Goal: Check status: Check status

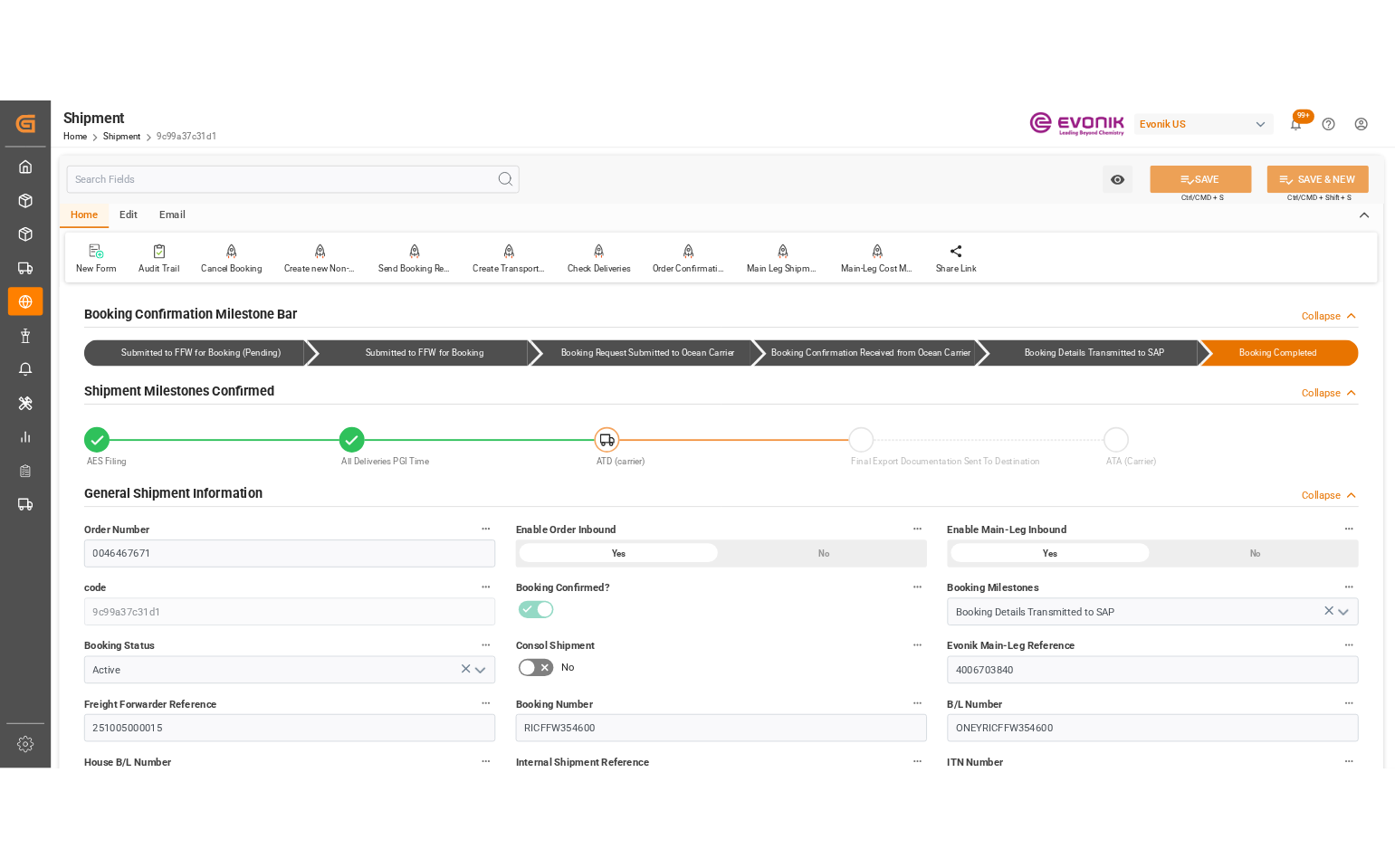
scroll to position [1085, 0]
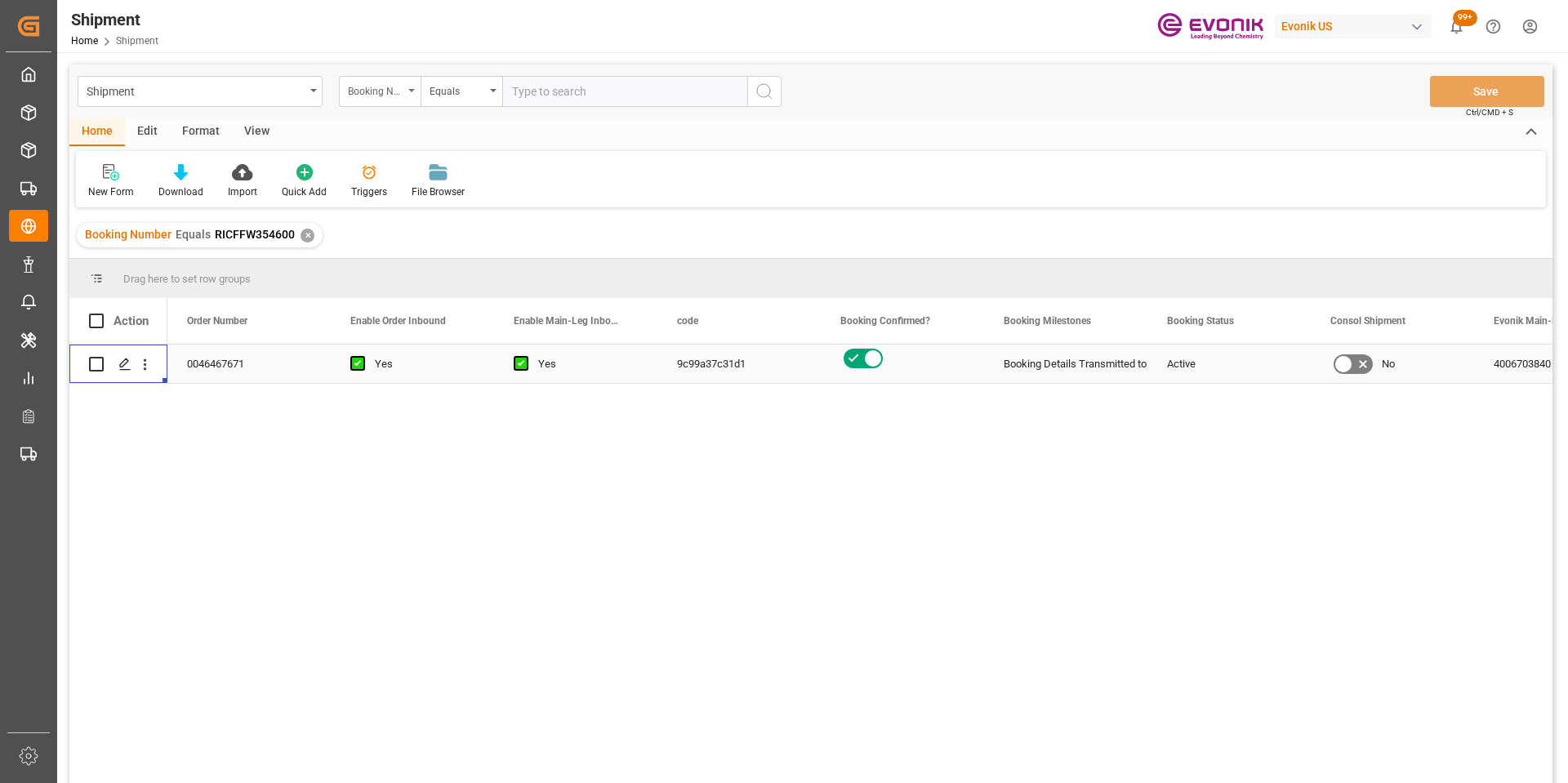
click at [403, 97] on div "Booking Number" at bounding box center [380, 91] width 82 height 31
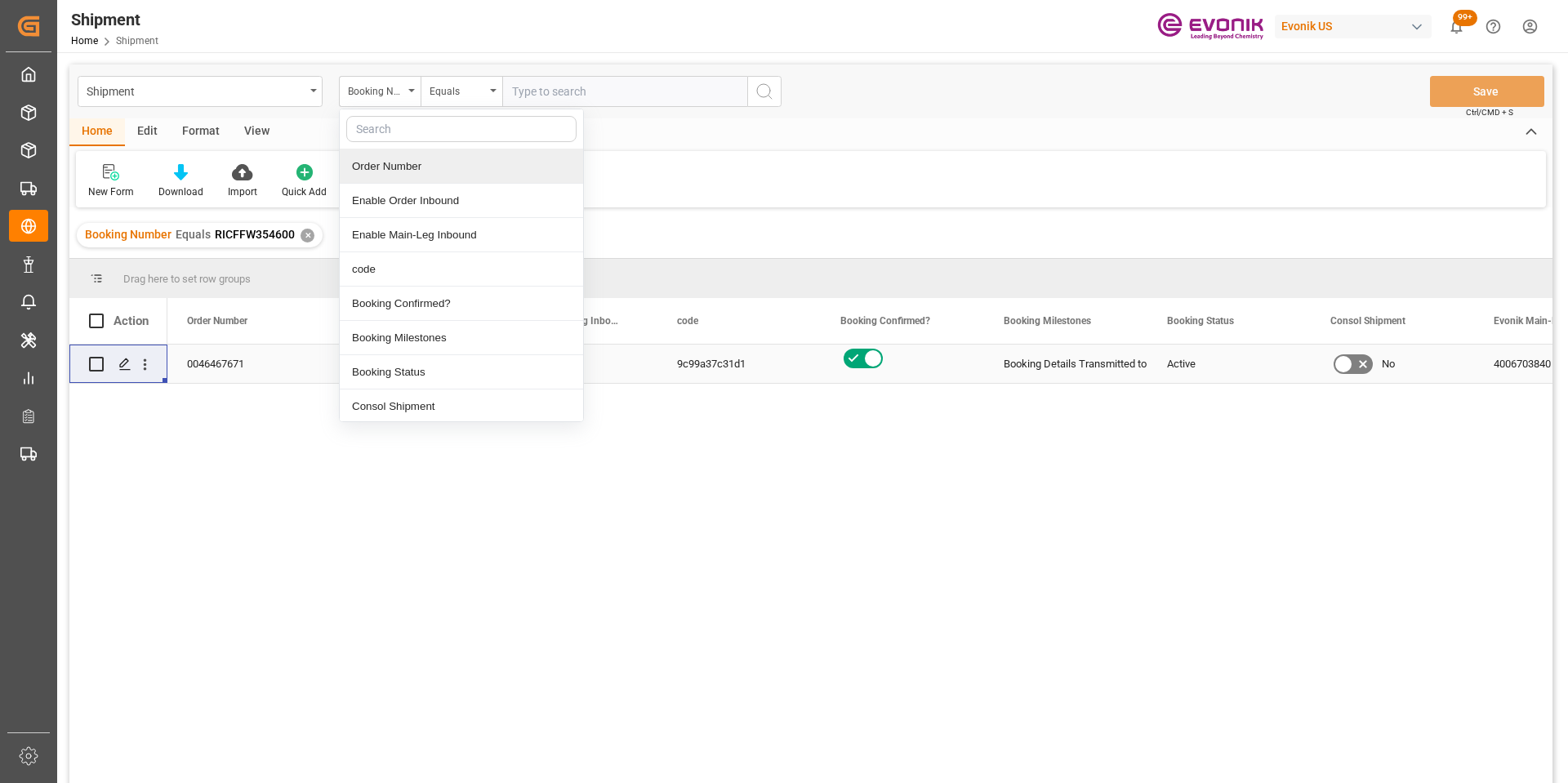
click at [427, 168] on div "Order Number" at bounding box center [462, 167] width 244 height 35
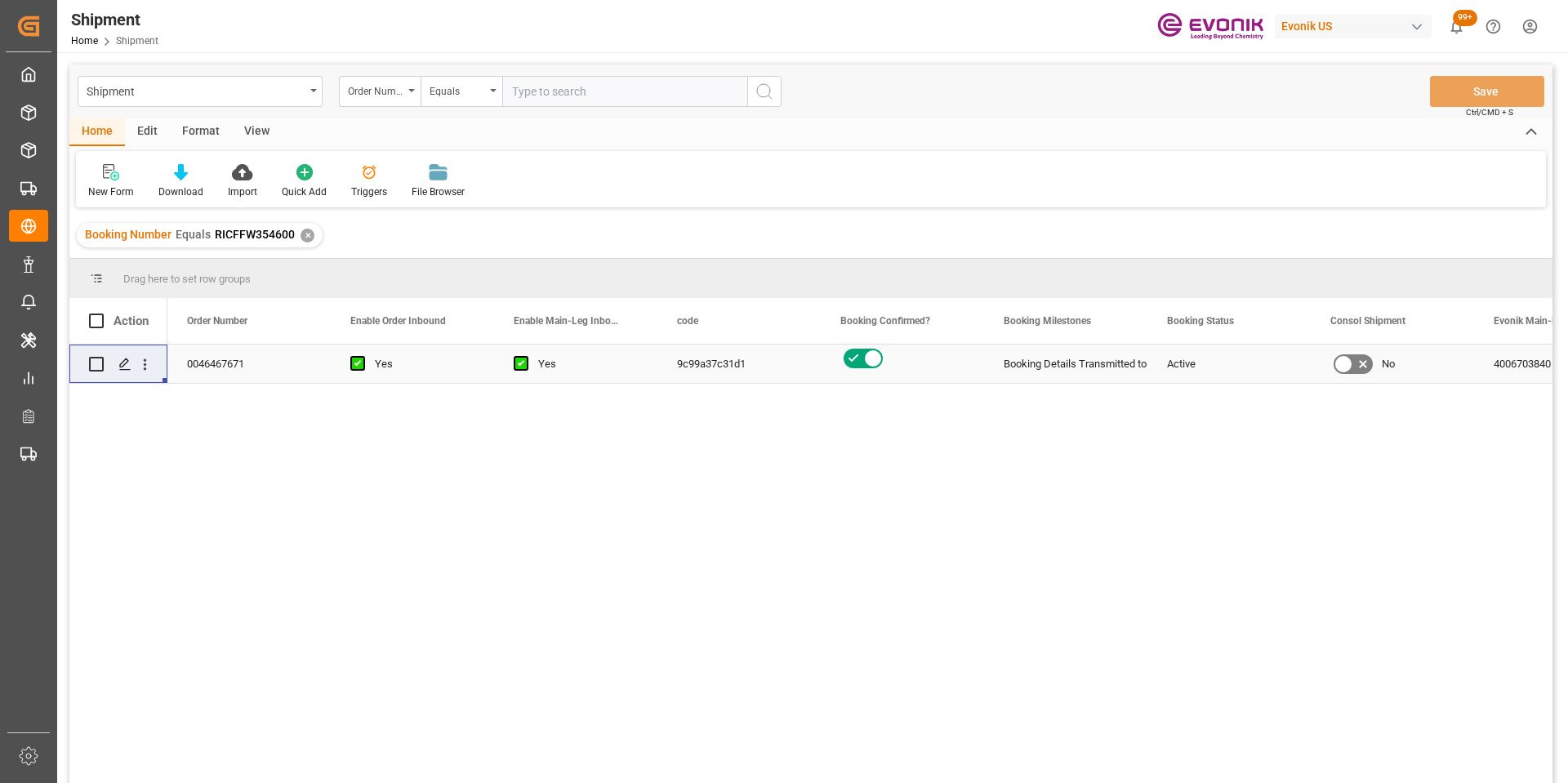
click at [567, 91] on input "text" at bounding box center [625, 91] width 245 height 31
paste input "2007123580"
type input "2007123580"
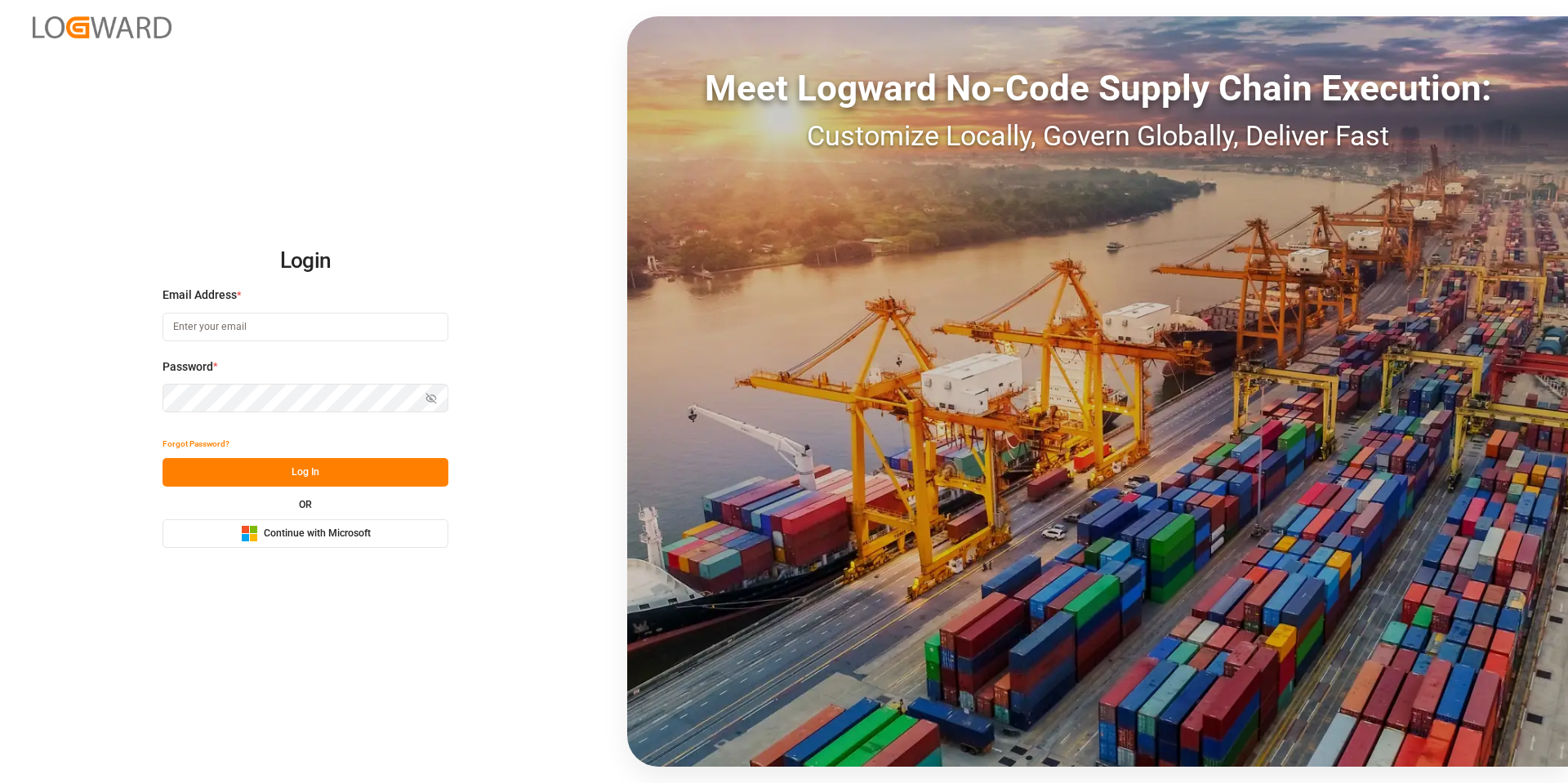
type input "[PERSON_NAME][EMAIL_ADDRESS][DOMAIN_NAME]"
click at [305, 469] on button "Log In" at bounding box center [305, 473] width 286 height 29
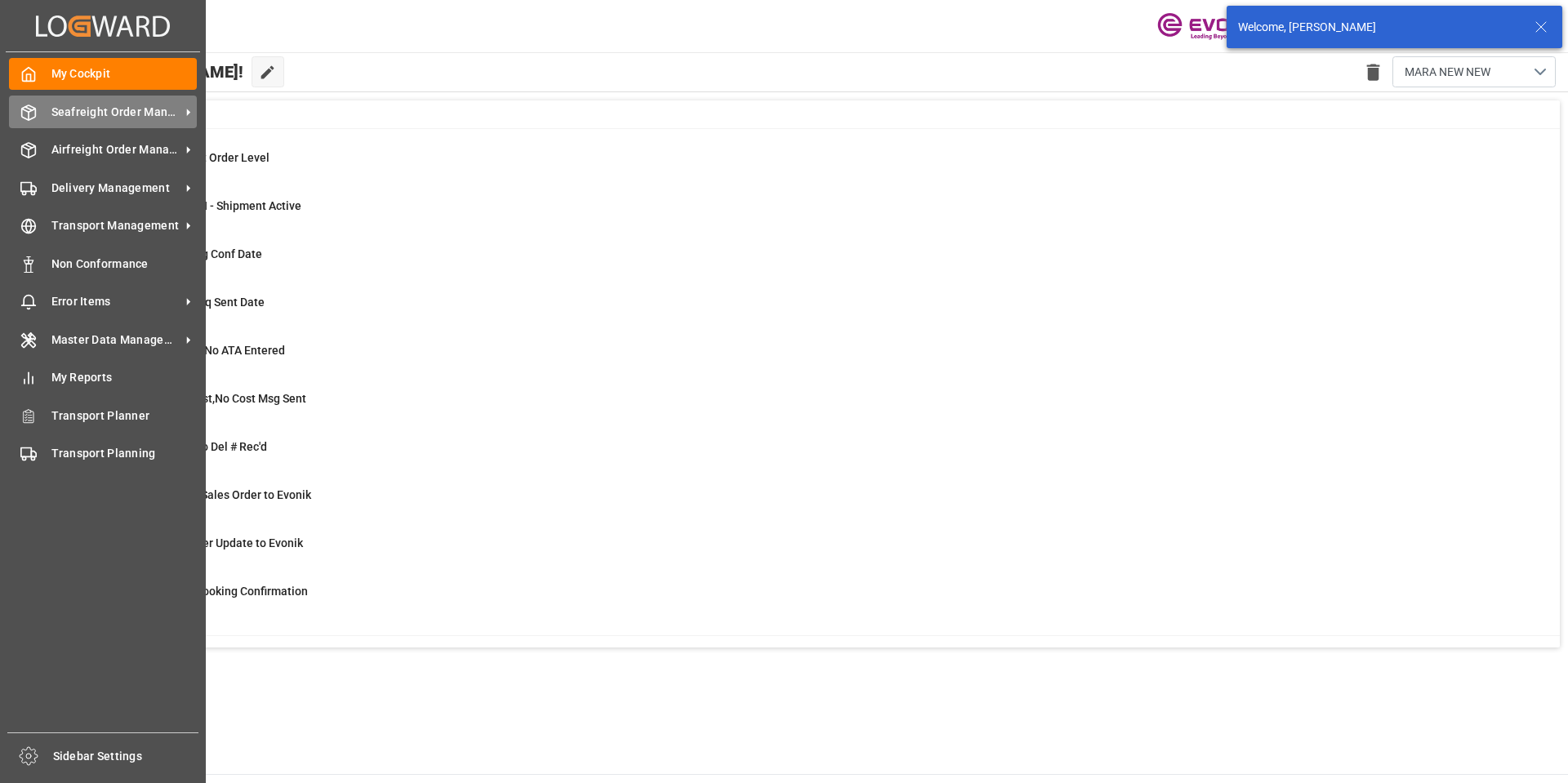
click at [39, 107] on div "Seafreight Order Management Seafreight Order Management" at bounding box center [103, 112] width 188 height 32
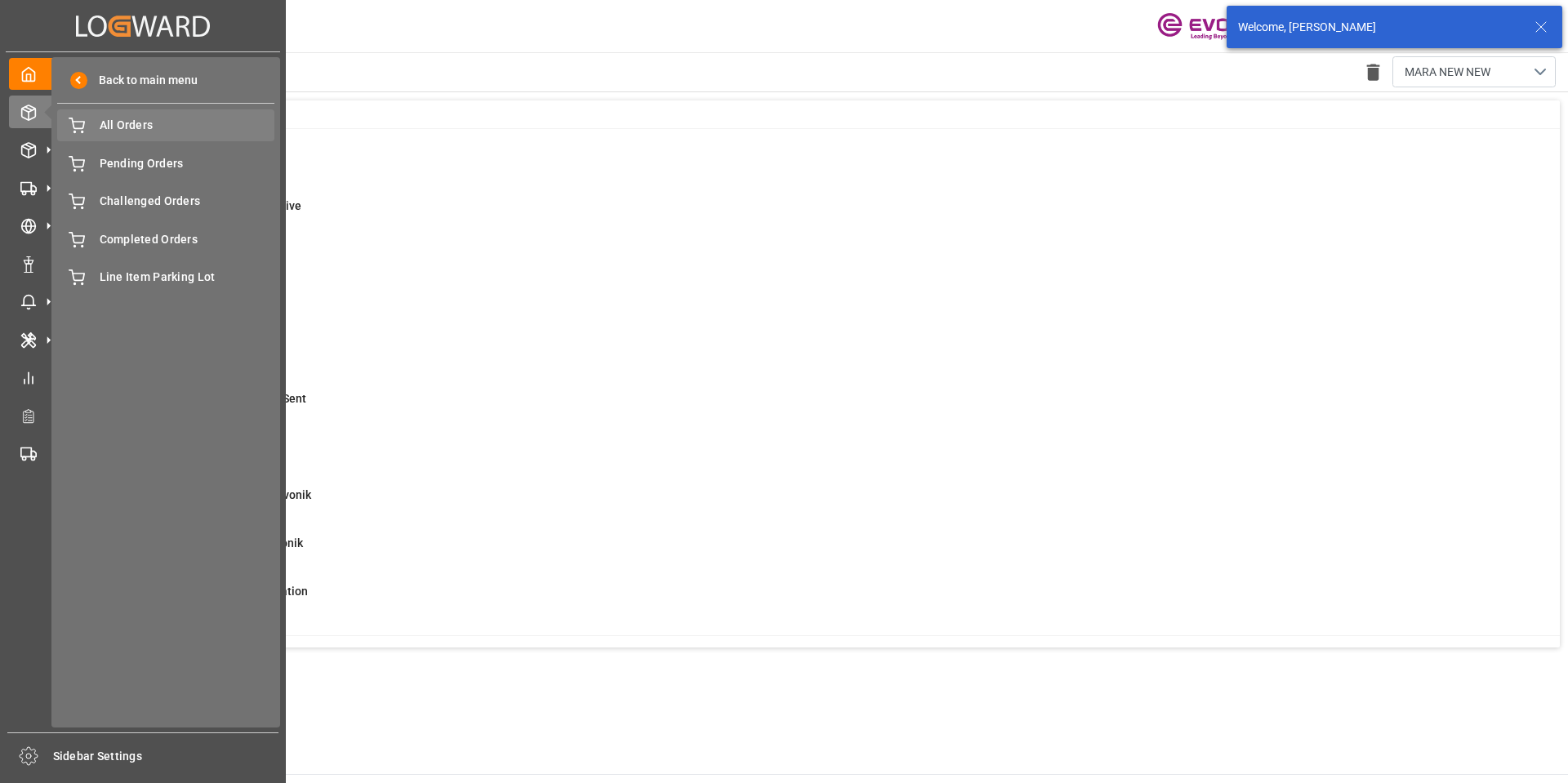
click at [161, 139] on div "All Orders All Orders" at bounding box center [166, 125] width 217 height 32
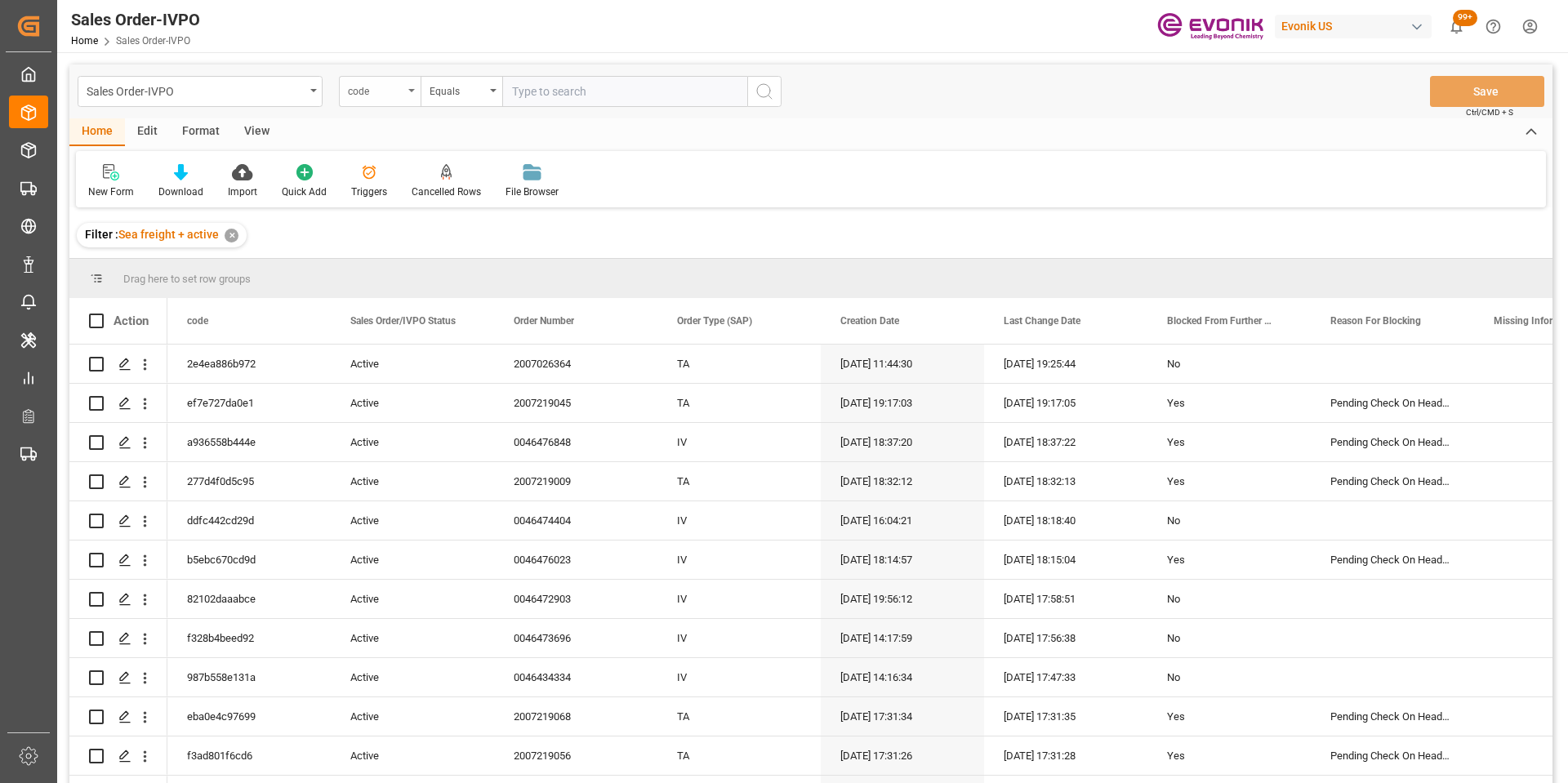
click at [378, 90] on div "code" at bounding box center [376, 90] width 56 height 19
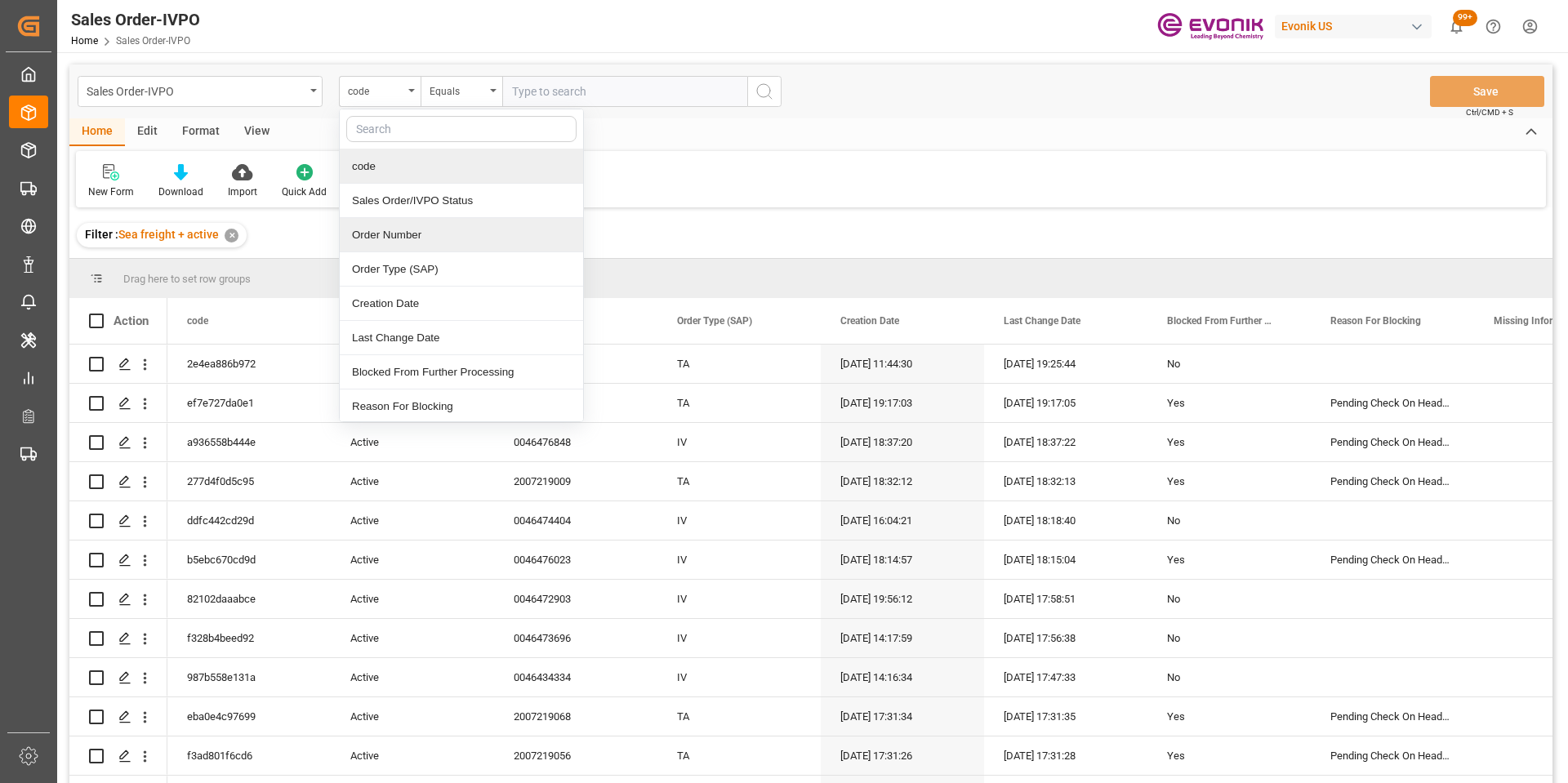
click at [380, 234] on div "Order Number" at bounding box center [462, 235] width 244 height 35
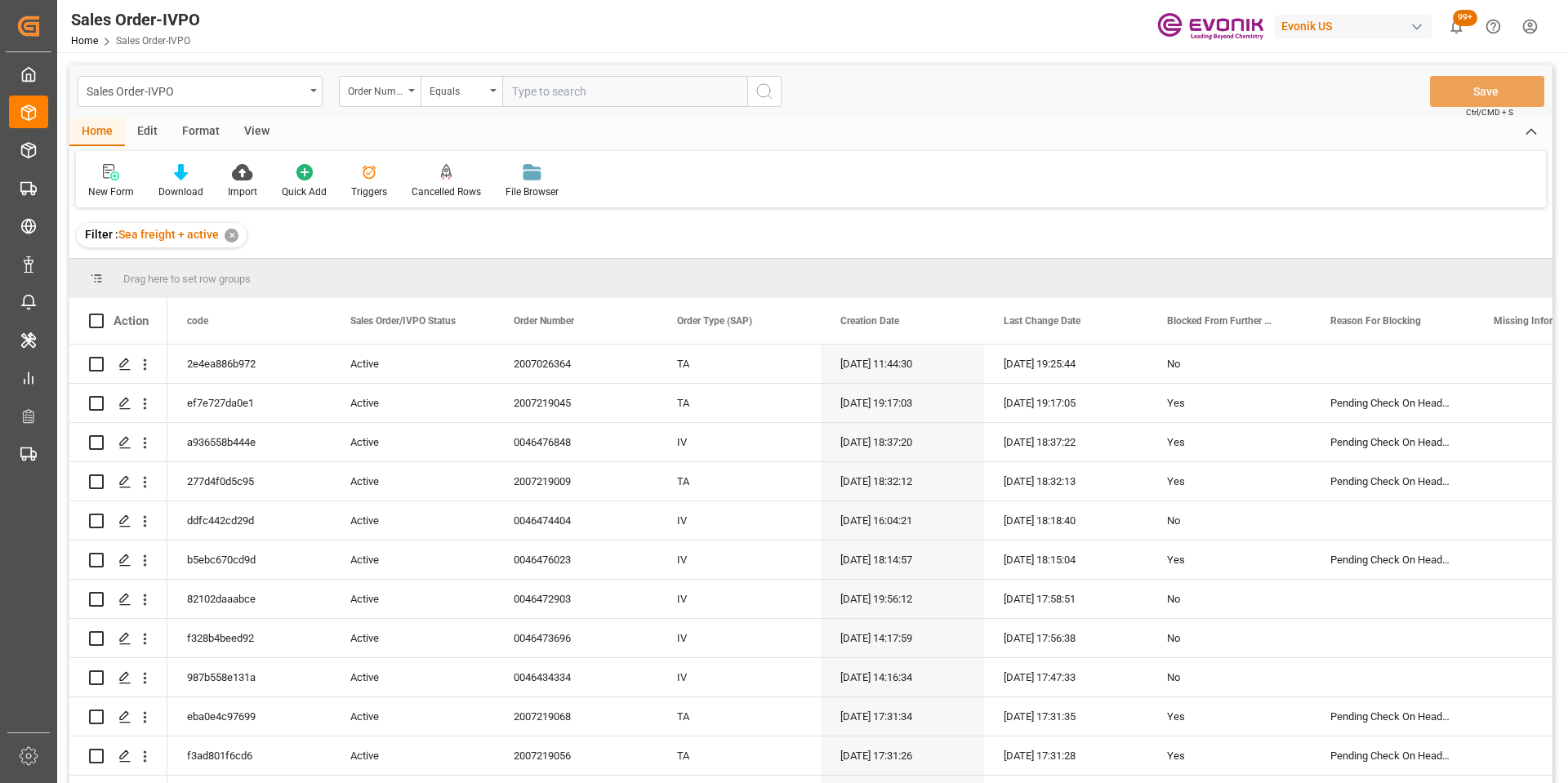
click at [569, 94] on input "text" at bounding box center [625, 91] width 245 height 31
paste input "2007123580"
type input "2007123580"
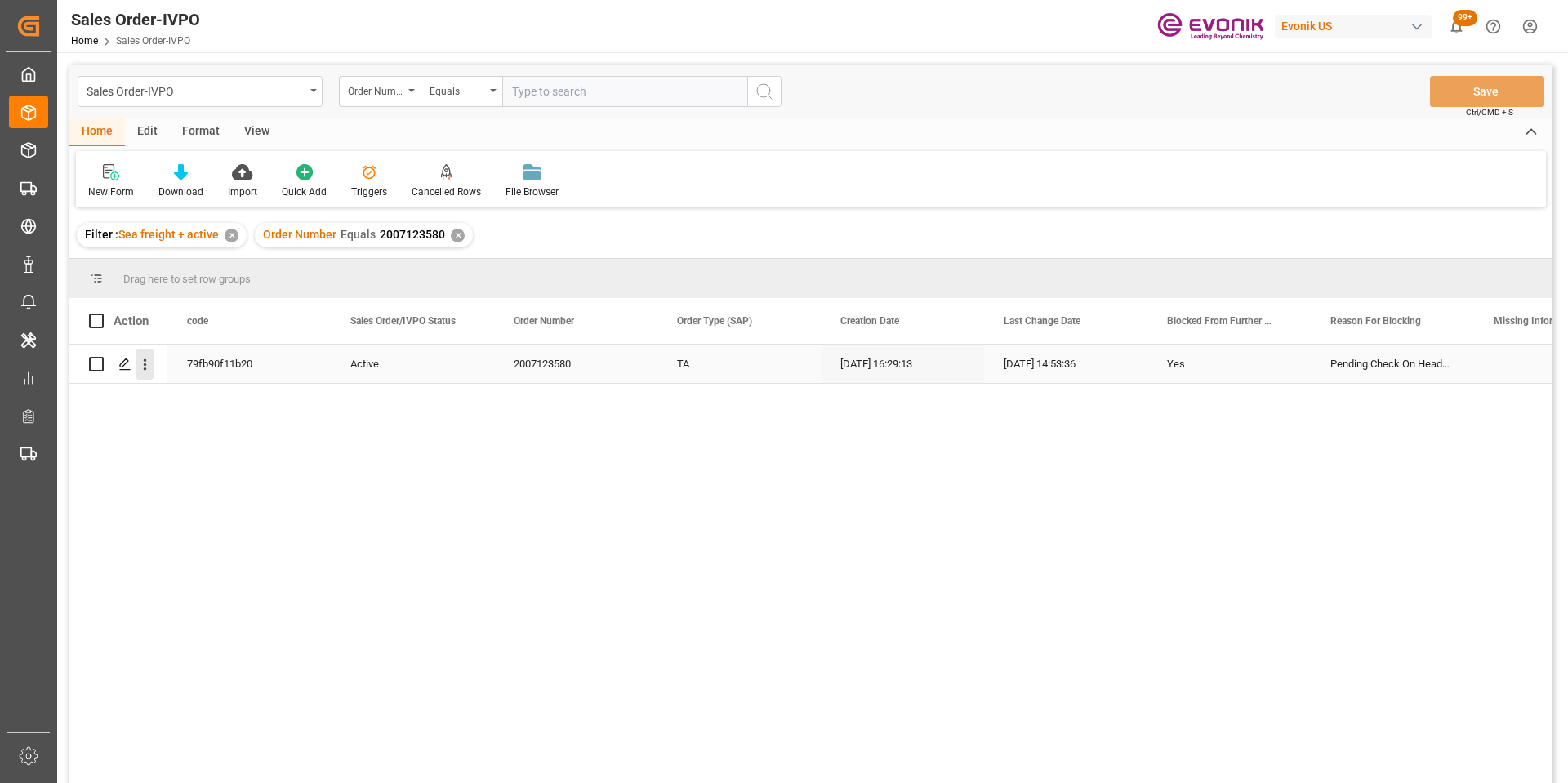
click at [149, 363] on icon "open menu" at bounding box center [145, 364] width 17 height 17
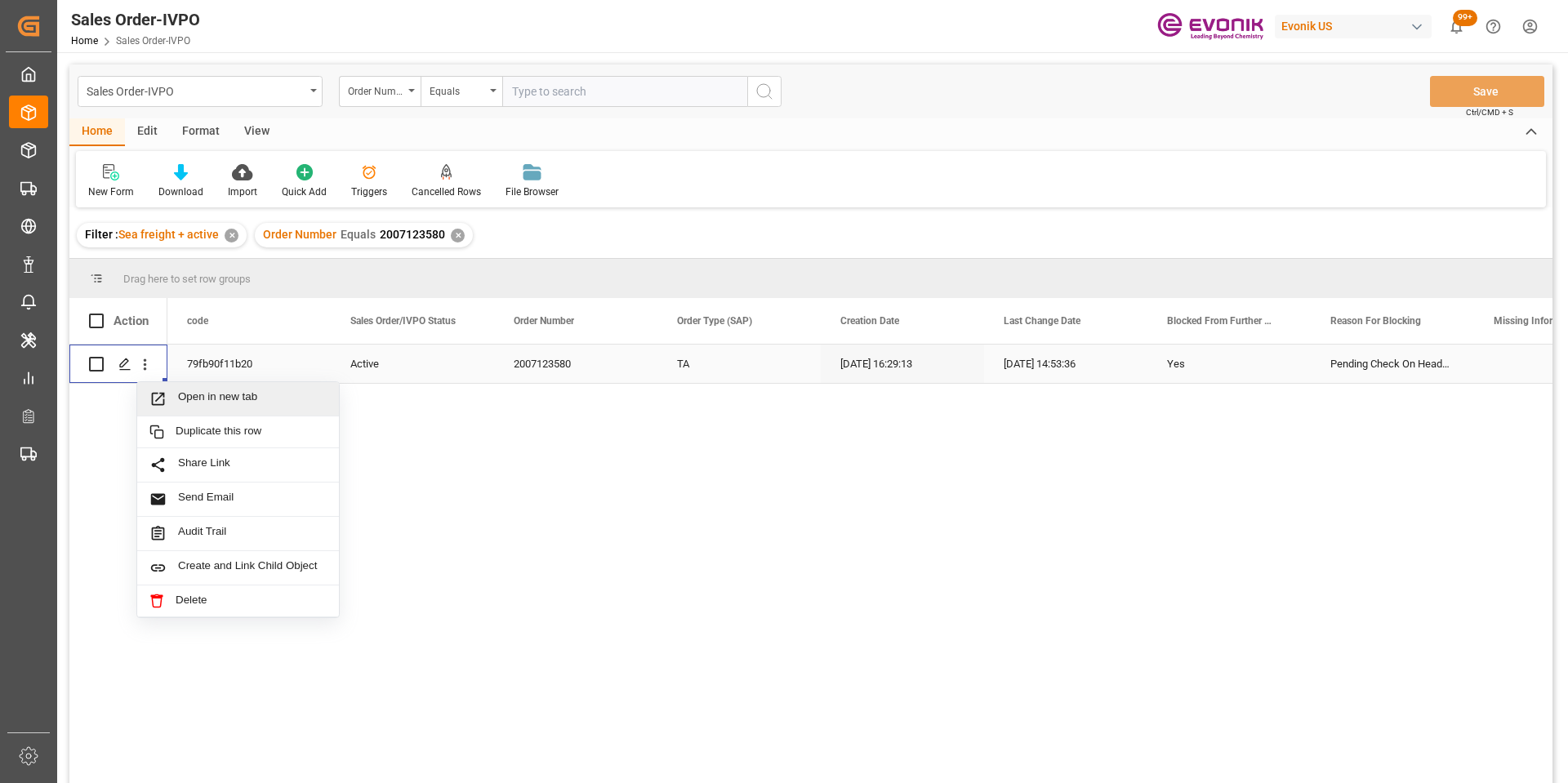
click at [189, 392] on span "Open in new tab" at bounding box center [252, 398] width 149 height 17
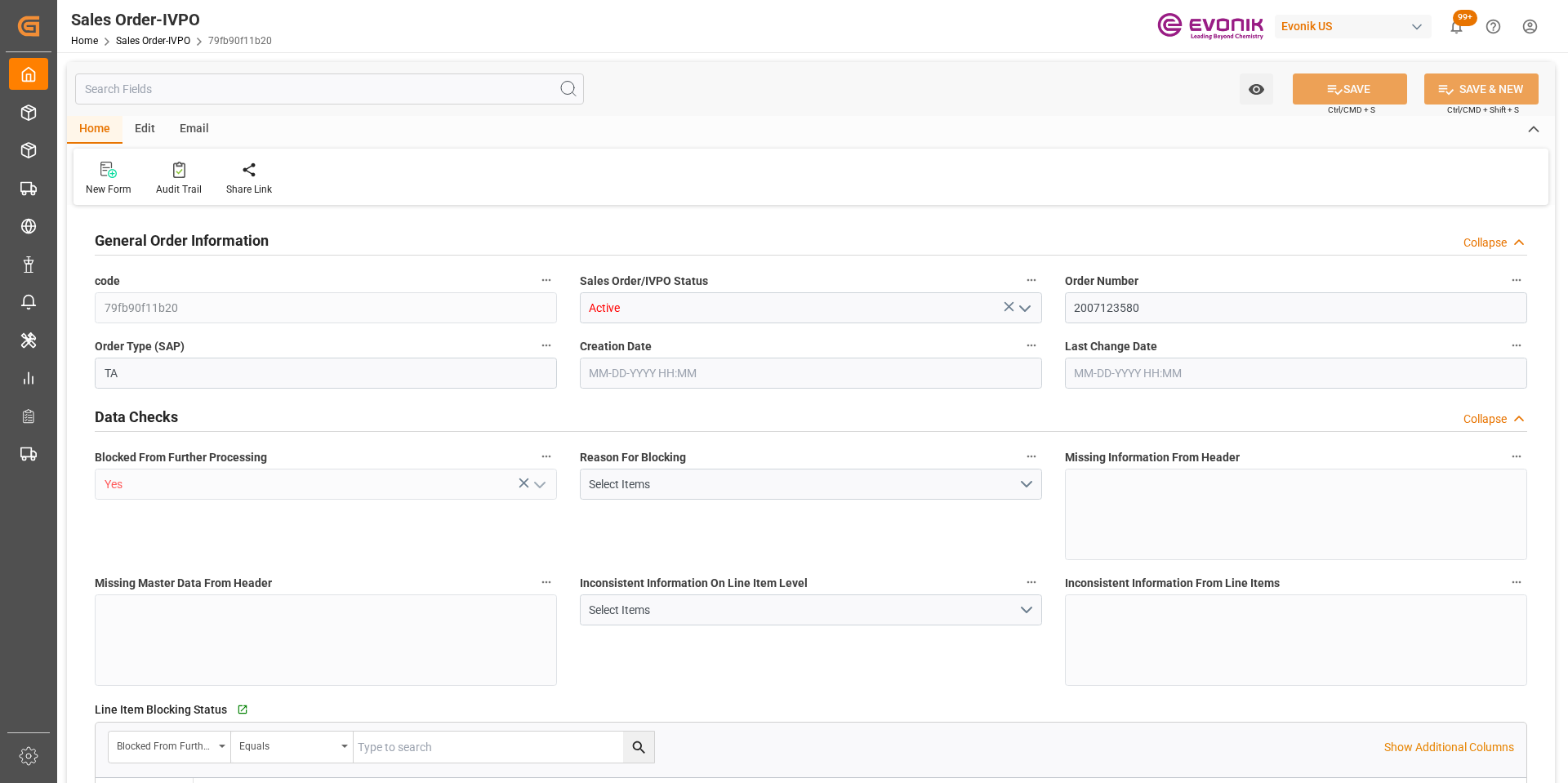
type input "DOCAU"
type input "0"
type input "1"
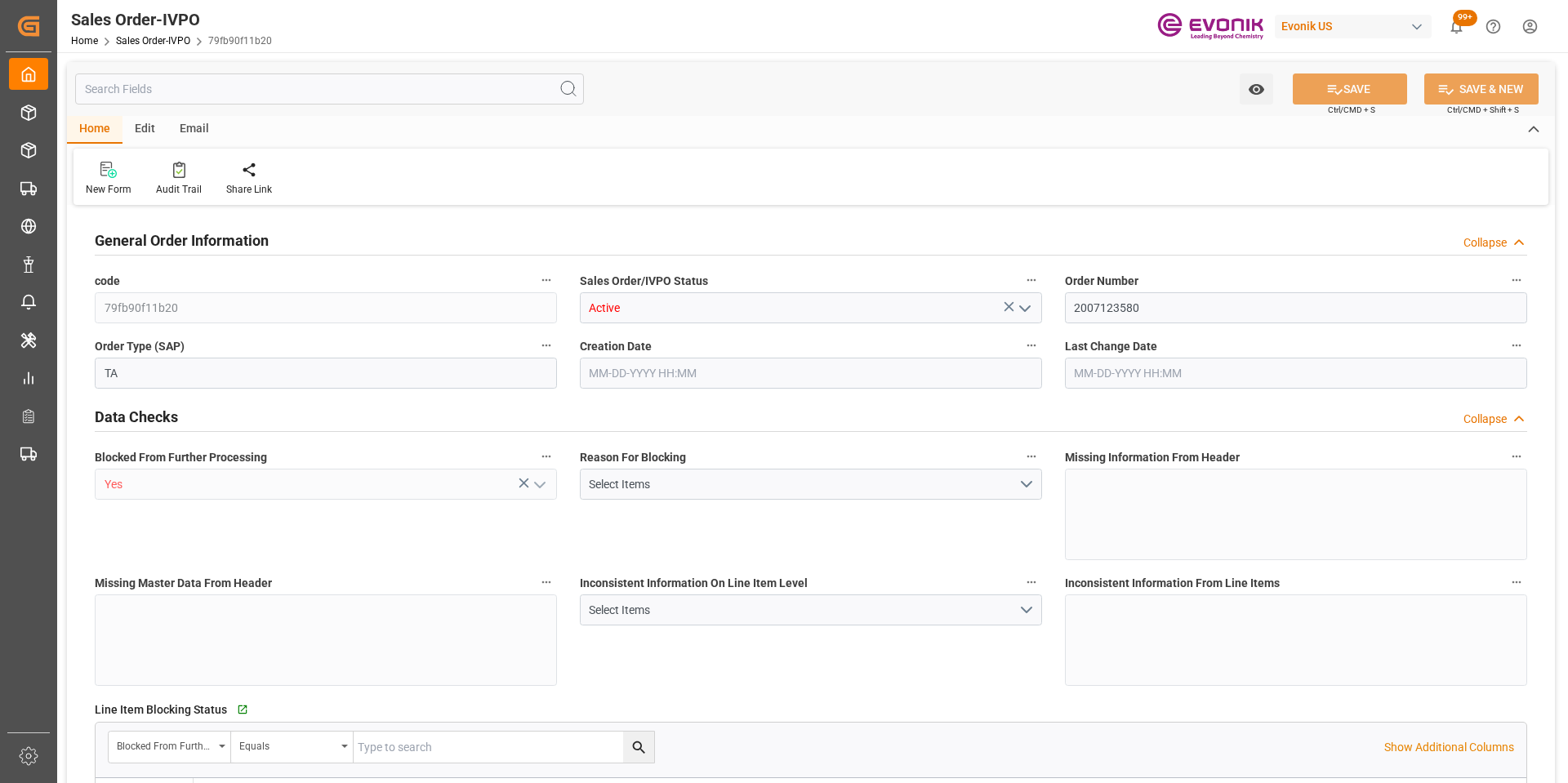
type input "4739.52"
type input "45.8938"
type input "19000"
type input "60"
type input "08-01-2025 16:29"
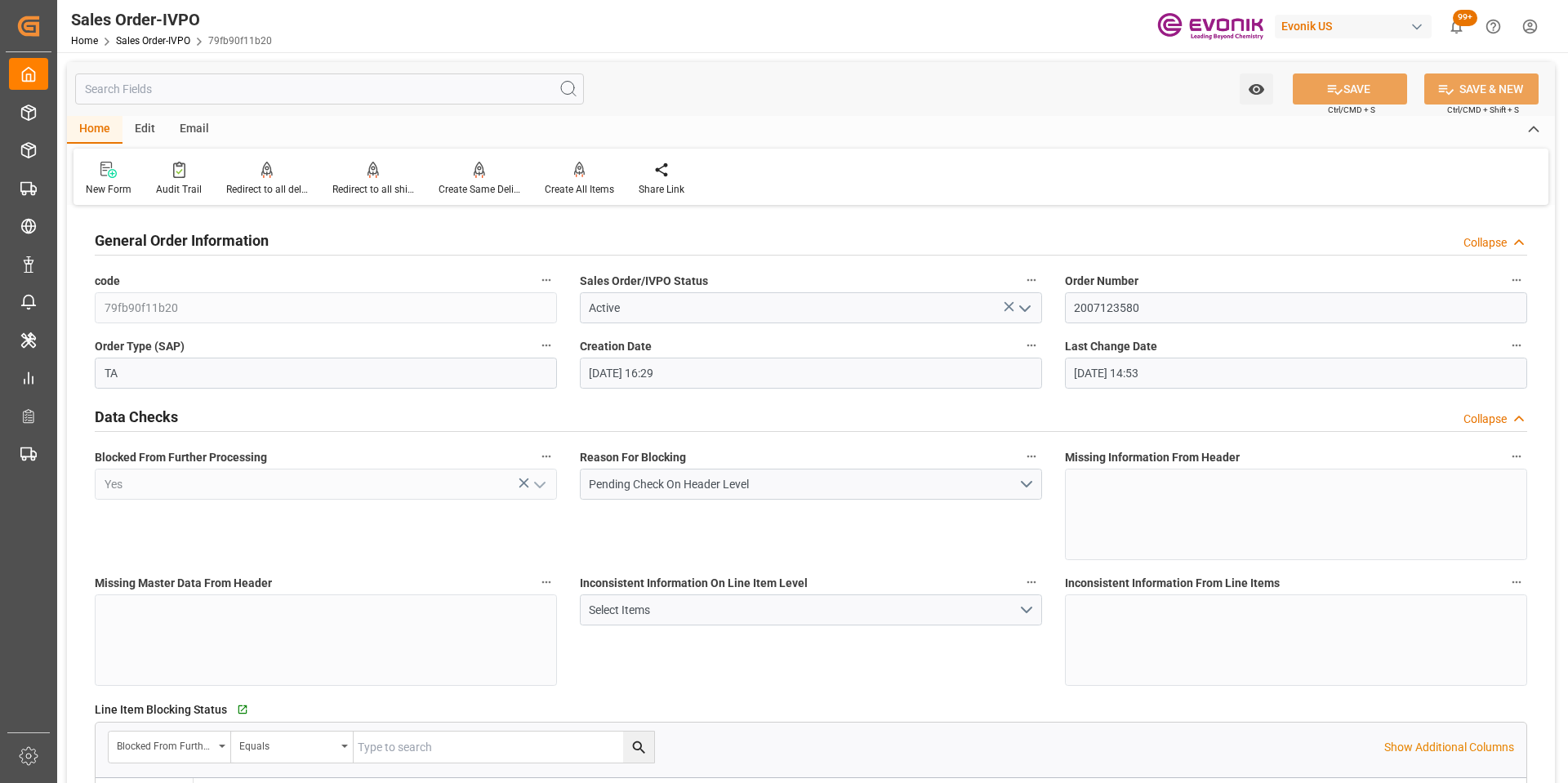
type input "09-26-2025 14:53"
